Goal: Transaction & Acquisition: Purchase product/service

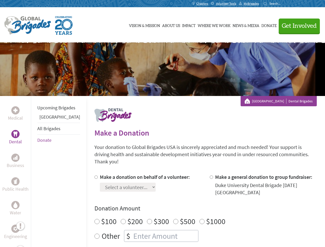
click at [284, 4] on div "Search for:" at bounding box center [274, 4] width 21 height 4
click at [297, 26] on span "Get Involved" at bounding box center [299, 26] width 35 height 6
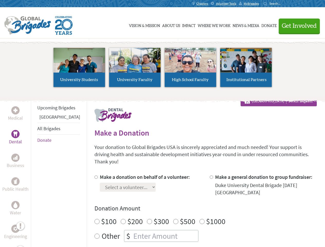
click at [163, 69] on li "High School Faculty" at bounding box center [191, 67] width 56 height 47
click at [34, 171] on div "Upcoming Brigades Panama All Brigades Donate" at bounding box center [58, 219] width 55 height 247
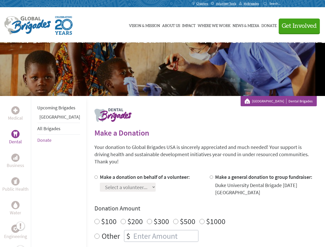
click at [197, 207] on div "Donation Amount $100 $200 $300 $500 $1000 Other $" at bounding box center [205, 223] width 222 height 38
click at [94, 176] on input "Make a donation on behalf of a volunteer:" at bounding box center [95, 177] width 3 height 3
radio input "true"
click at [210, 176] on input "Make a general donation to group fundraiser:" at bounding box center [211, 177] width 3 height 3
radio input "true"
